Goal: Task Accomplishment & Management: Manage account settings

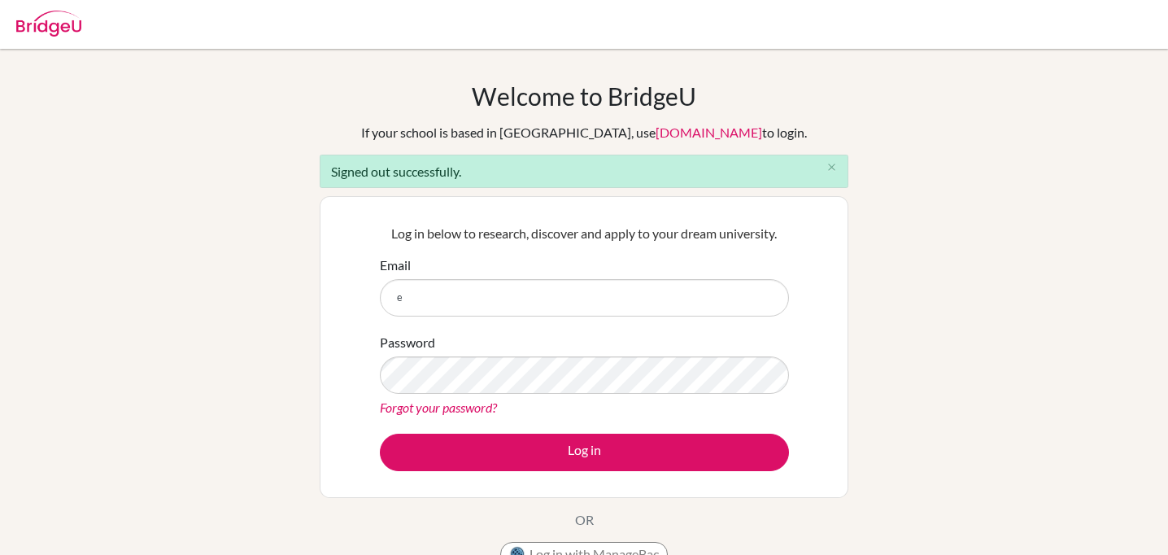
type input "es"
type input "e"
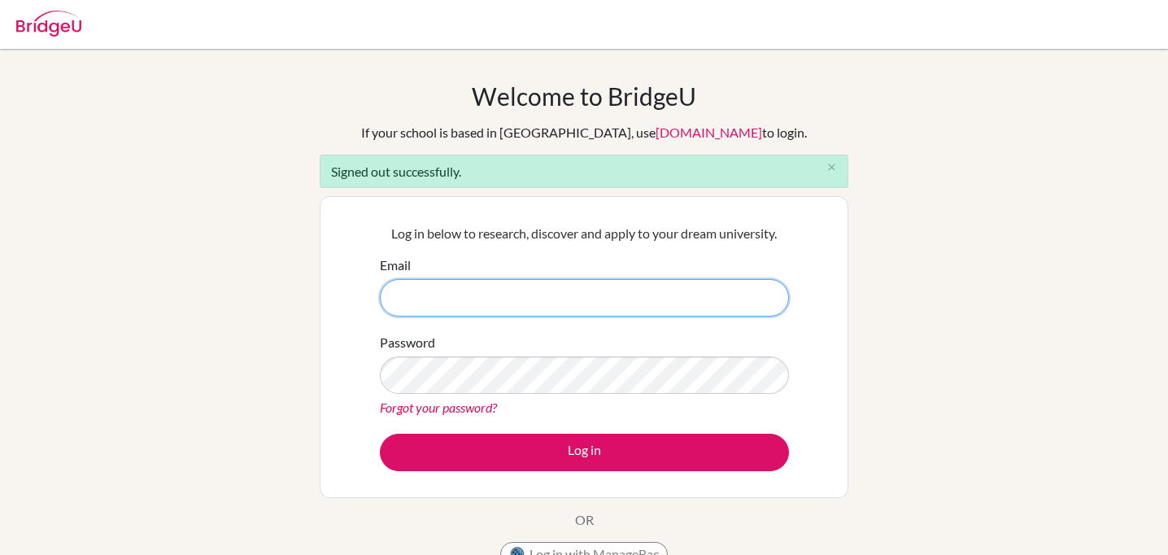
click at [491, 281] on input "Email" at bounding box center [584, 297] width 409 height 37
type input "[PERSON_NAME][EMAIL_ADDRESS][PERSON_NAME][DOMAIN_NAME]"
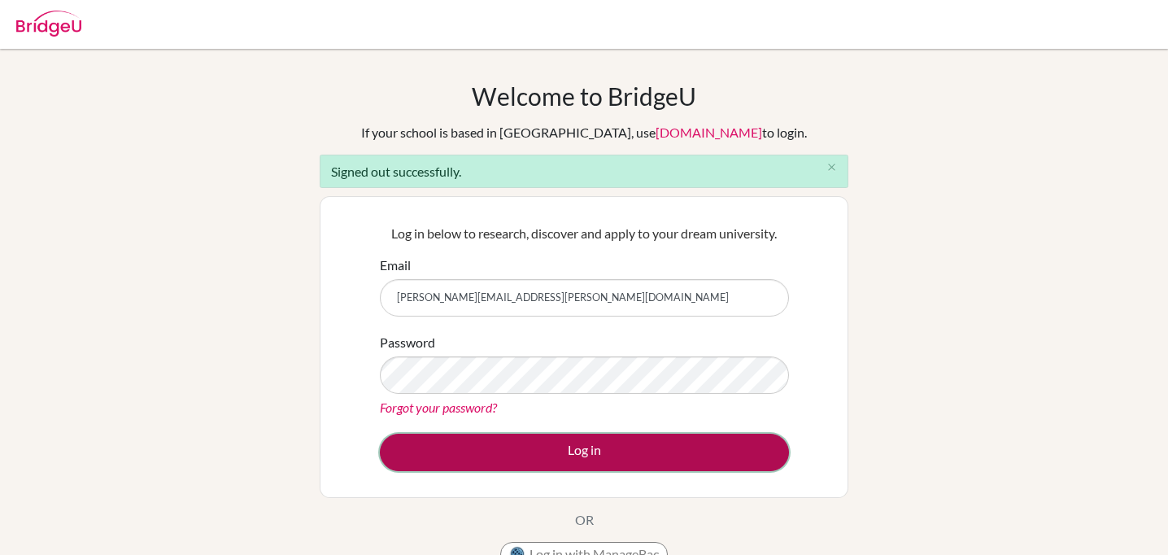
click at [537, 438] on button "Log in" at bounding box center [584, 452] width 409 height 37
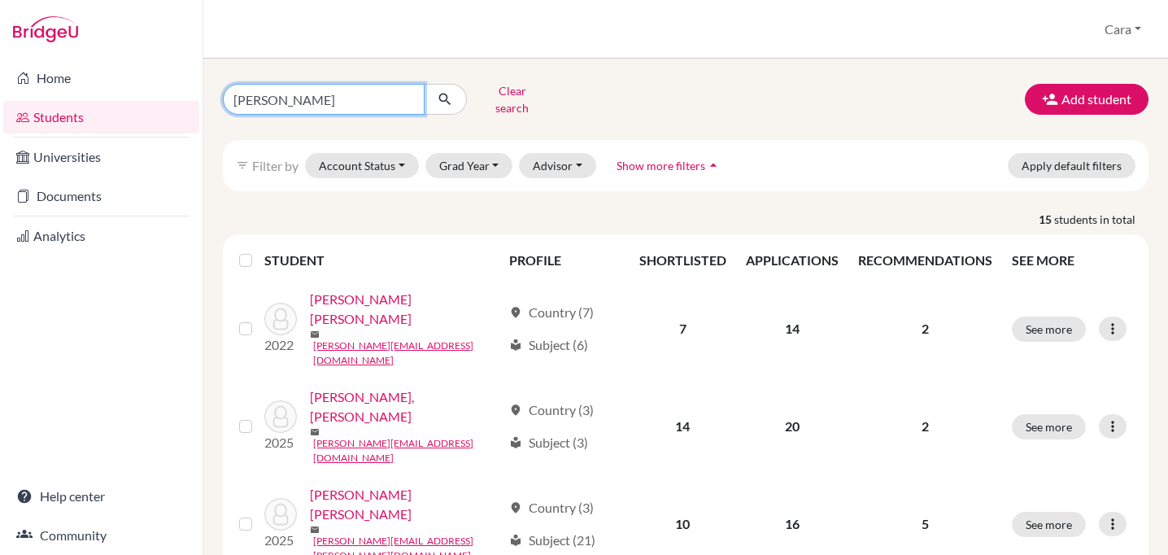
click at [310, 91] on input "martinez" at bounding box center [324, 99] width 202 height 31
type input "andres"
click button "submit" at bounding box center [445, 99] width 43 height 31
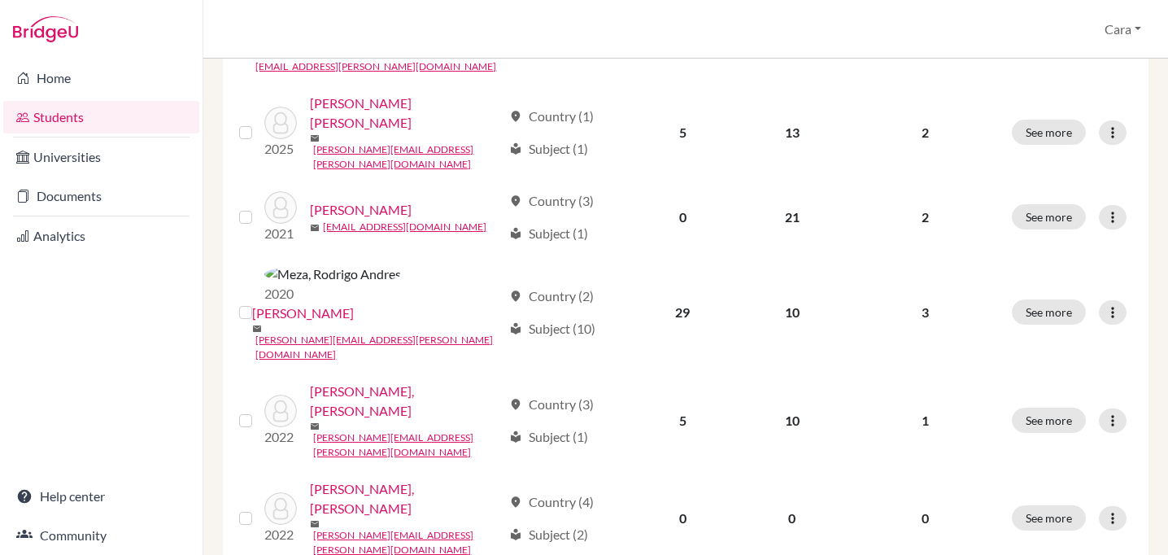
scroll to position [1256, 0]
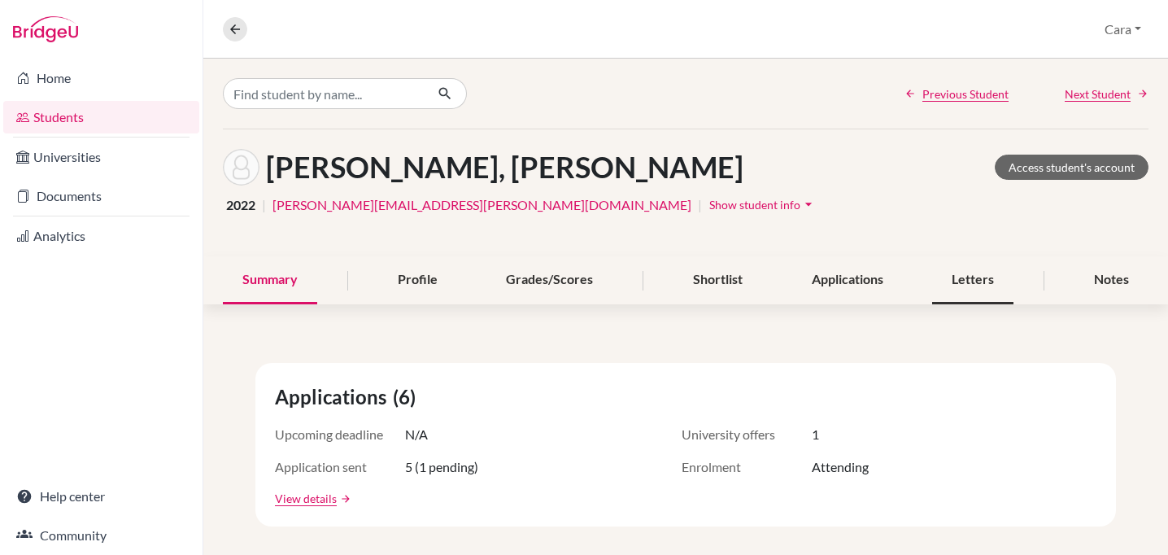
click at [972, 287] on div "Letters" at bounding box center [972, 280] width 81 height 48
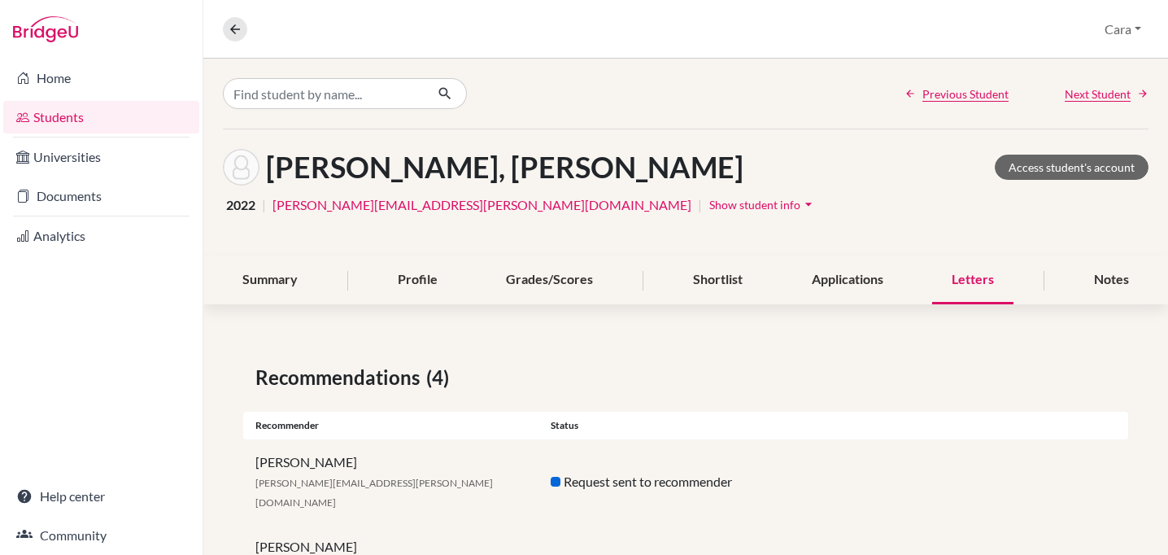
scroll to position [184, 0]
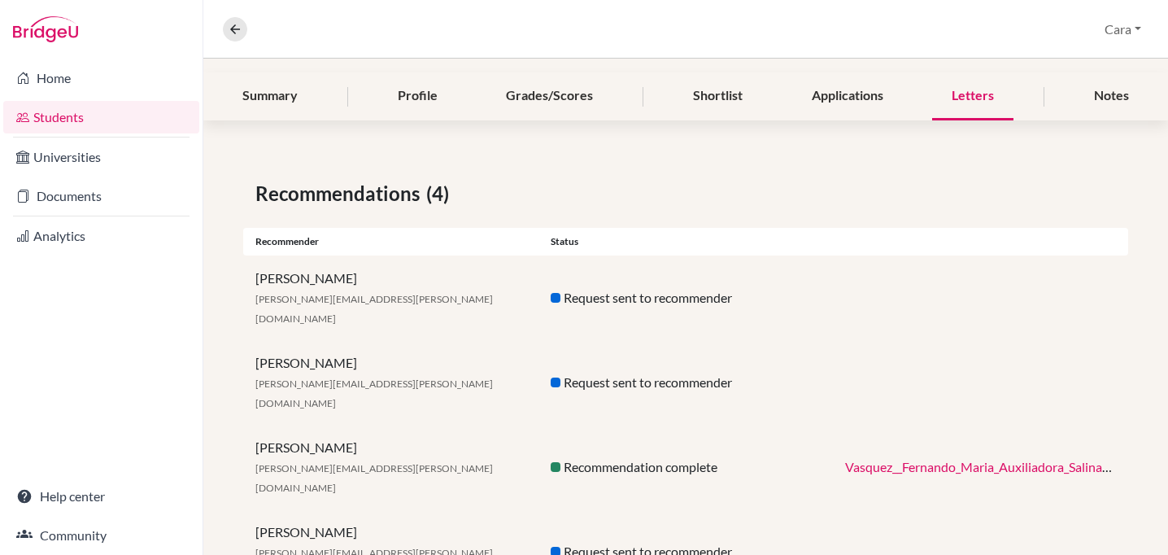
click at [941, 459] on link "Vasquez__Fernando_Maria_Auxiliadora_Salinas_REC.pdf" at bounding box center [1001, 466] width 313 height 15
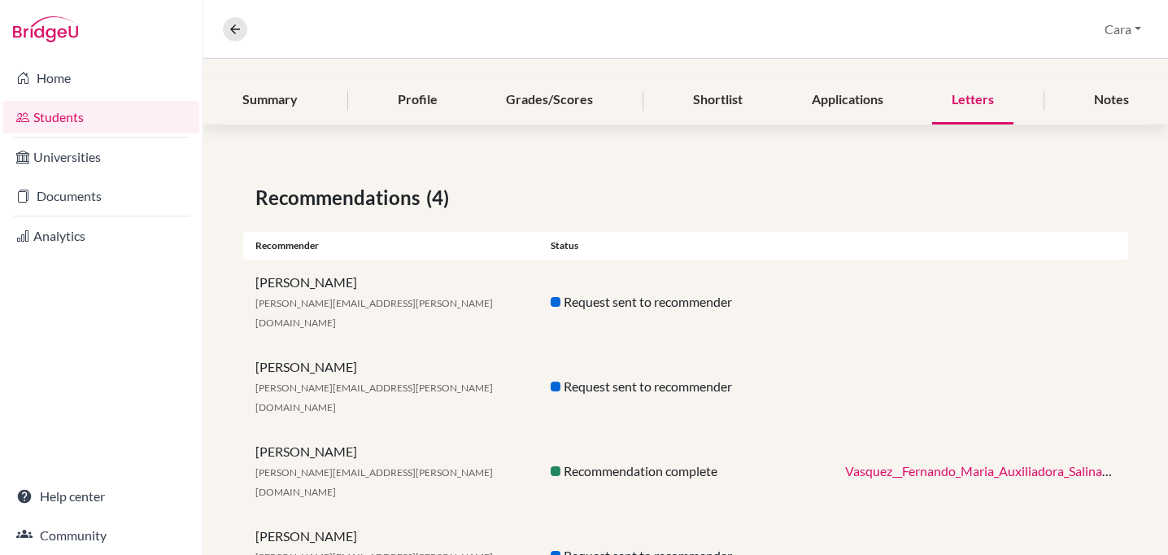
scroll to position [181, 0]
